Goal: Book appointment/travel/reservation

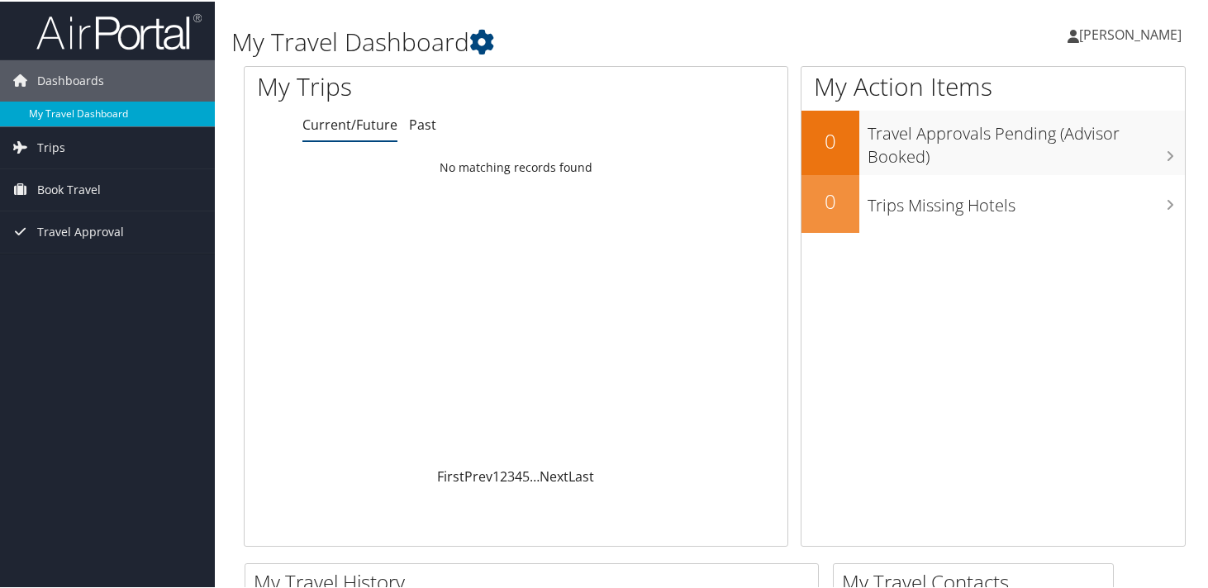
click at [115, 108] on link "My Travel Dashboard" at bounding box center [107, 112] width 215 height 25
click at [83, 182] on span "Book Travel" at bounding box center [69, 188] width 64 height 41
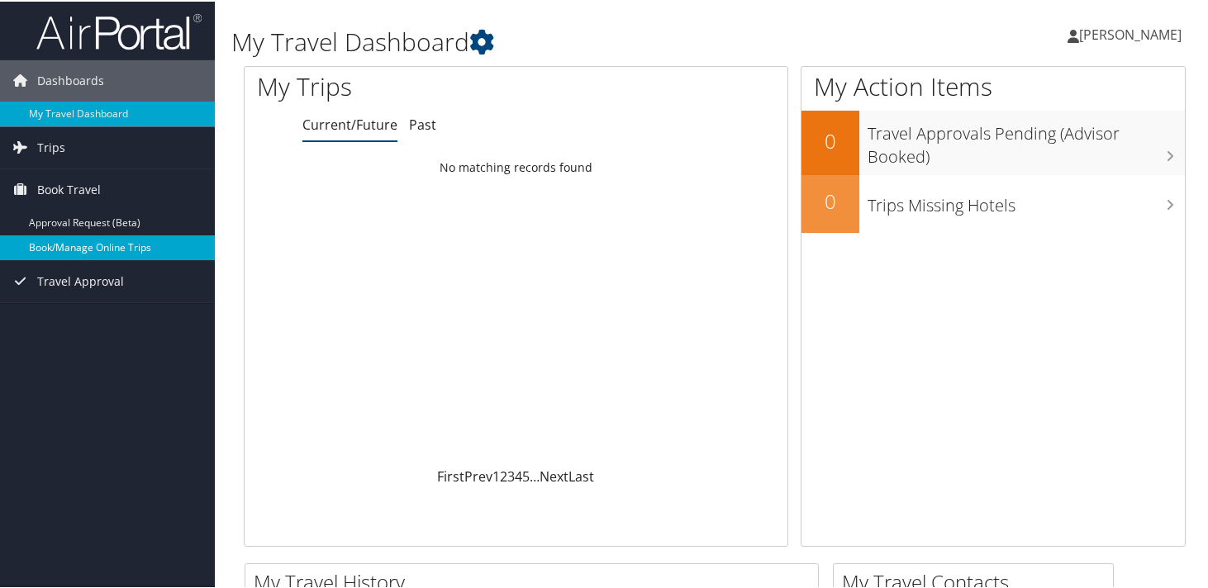
click at [83, 243] on link "Book/Manage Online Trips" at bounding box center [107, 246] width 215 height 25
